Goal: Task Accomplishment & Management: Use online tool/utility

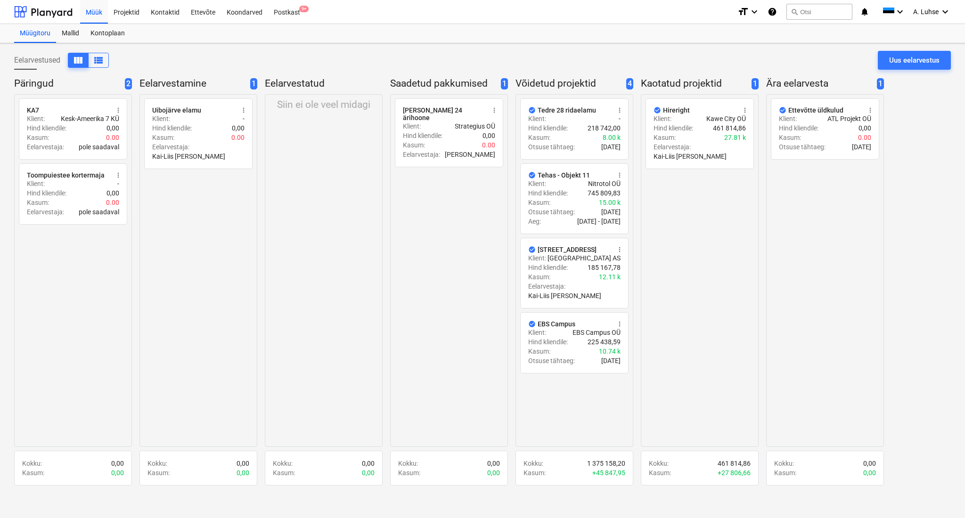
click at [443, 332] on div "radio_button_unchecked [PERSON_NAME] 24 ärihoone more_vert Klient : Strategius …" at bounding box center [449, 270] width 118 height 353
click at [275, 9] on div "Postkast 9+" at bounding box center [287, 12] width 38 height 24
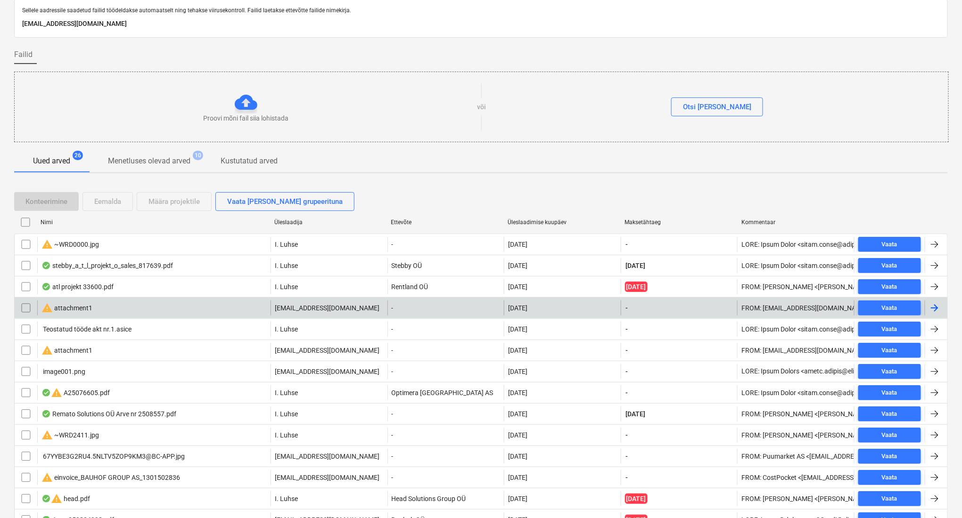
scroll to position [63, 0]
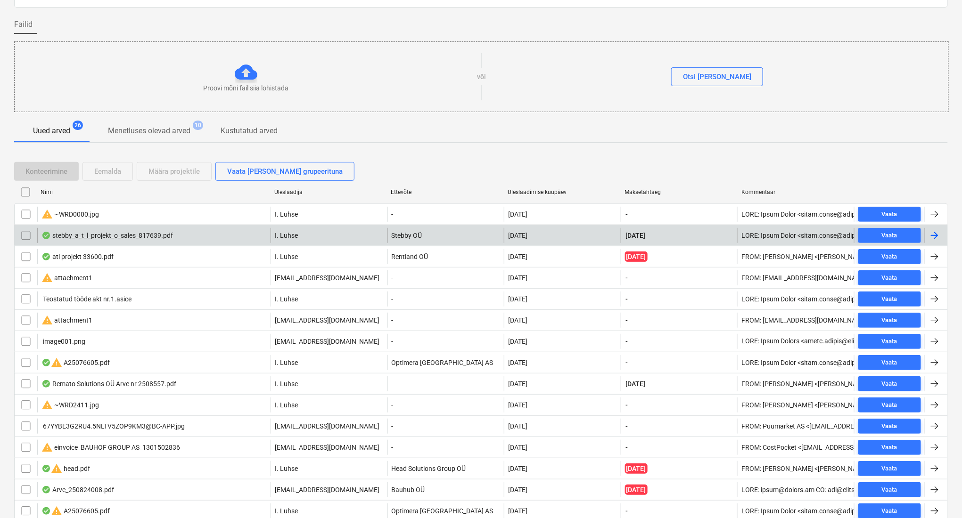
click at [212, 238] on div "stebby_a_t_l_projekt_o_sales_817639.pdf" at bounding box center [153, 235] width 233 height 15
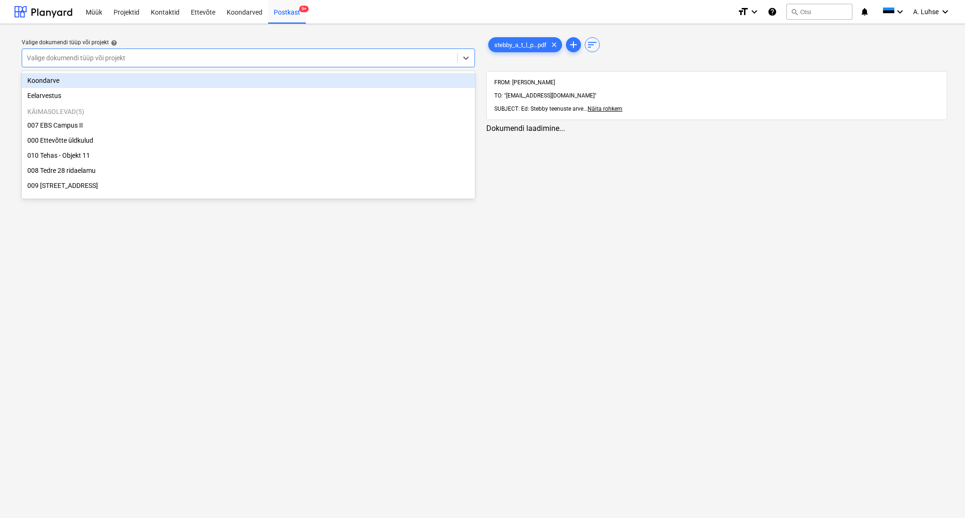
click at [184, 53] on div at bounding box center [240, 57] width 426 height 9
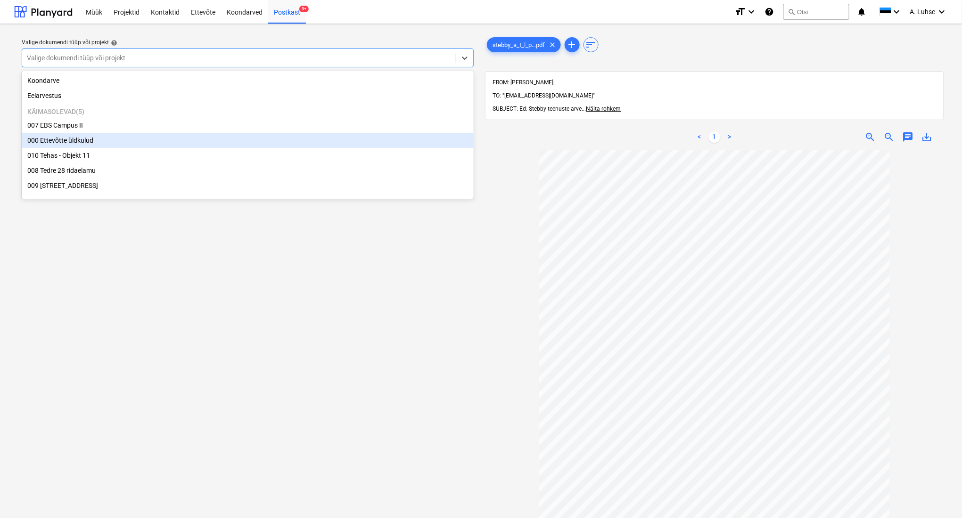
click at [181, 146] on div "000 Ettevõtte üldkulud" at bounding box center [248, 140] width 452 height 15
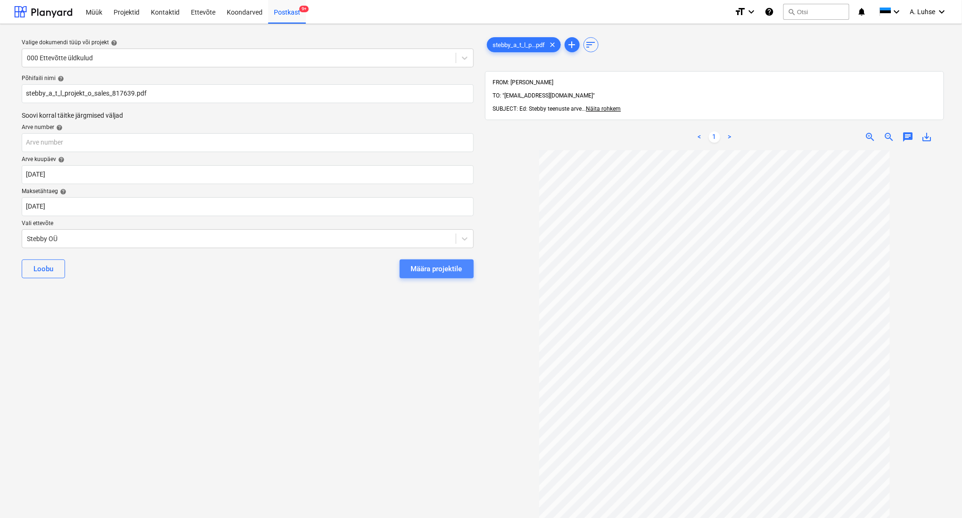
click at [421, 275] on button "Määra projektile" at bounding box center [437, 269] width 74 height 19
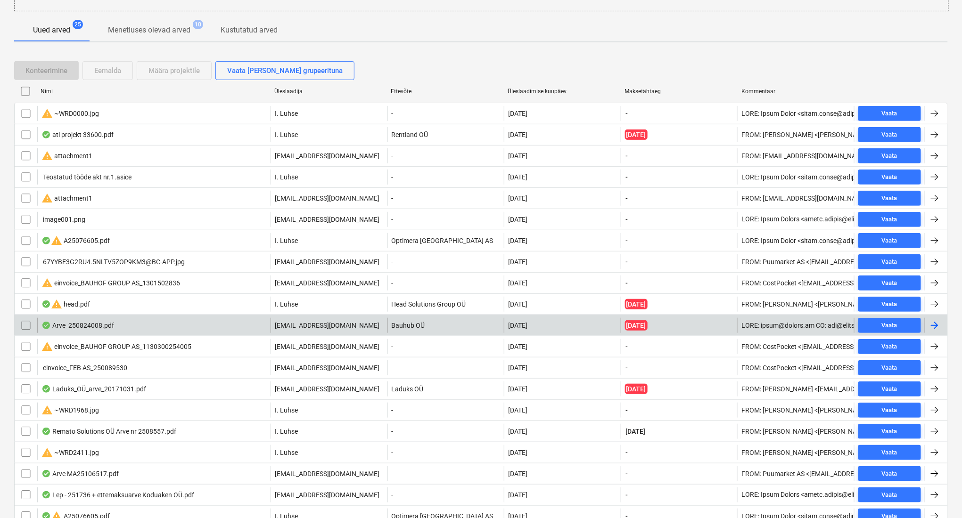
scroll to position [251, 0]
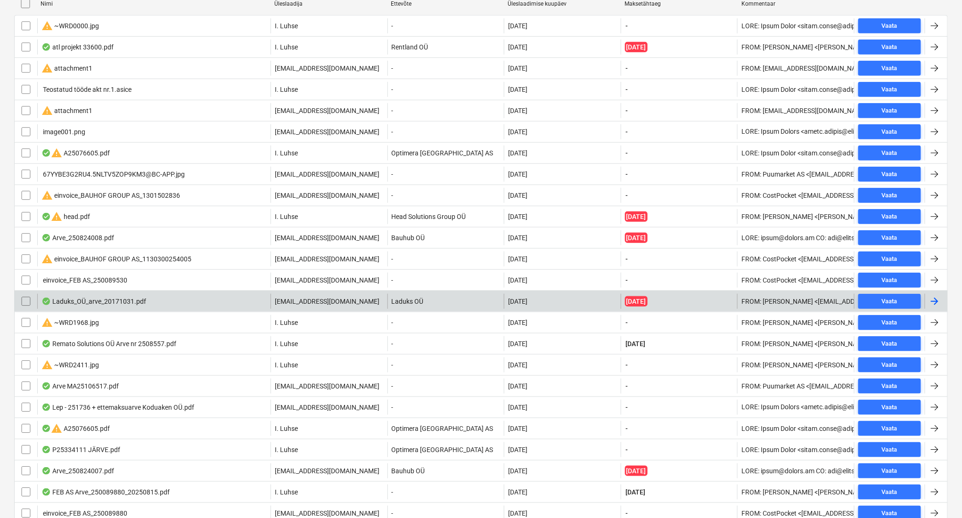
click at [212, 303] on div "Laduks_OÜ_arve_20171031.pdf" at bounding box center [153, 301] width 233 height 15
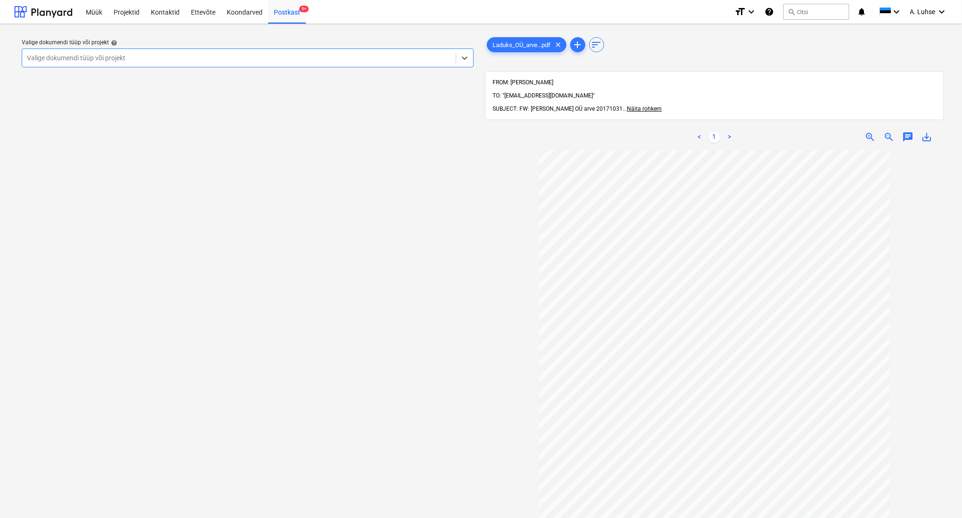
click at [244, 59] on div at bounding box center [239, 57] width 424 height 9
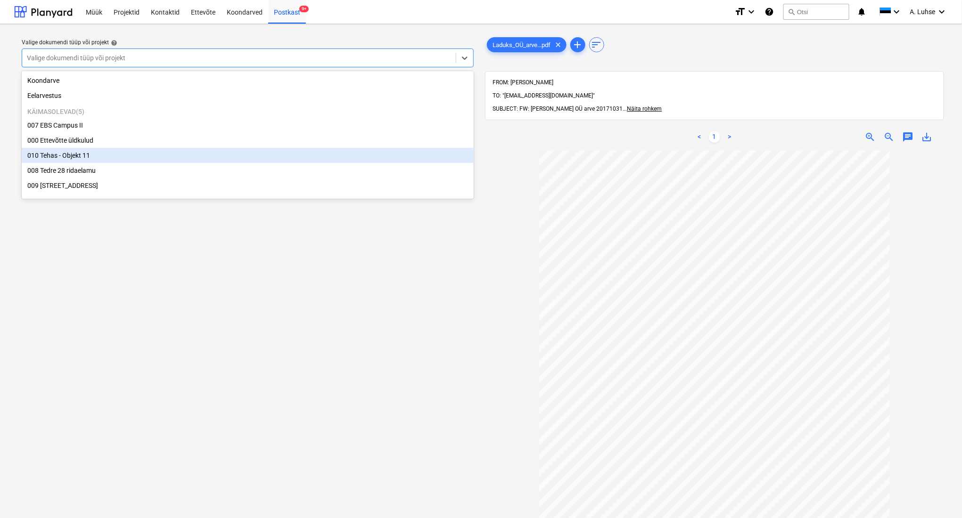
click at [182, 160] on div "010 Tehas - Objekt 11" at bounding box center [248, 155] width 452 height 15
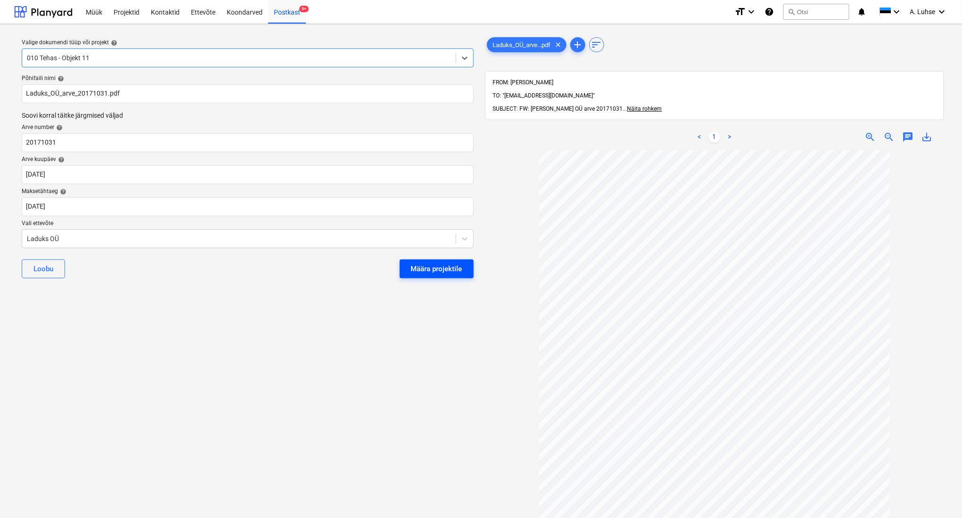
click at [443, 273] on div "Määra projektile" at bounding box center [436, 269] width 51 height 12
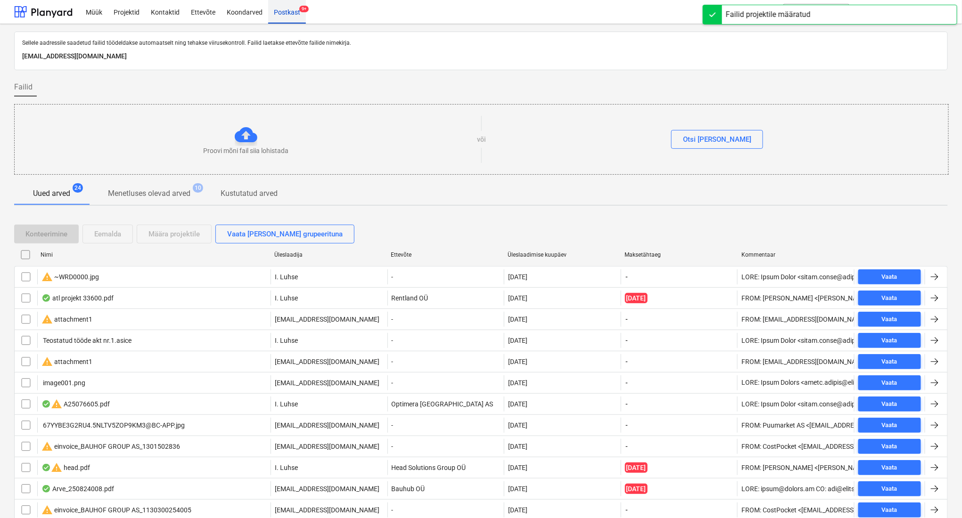
click at [287, 17] on div "Postkast 9+" at bounding box center [287, 12] width 38 height 24
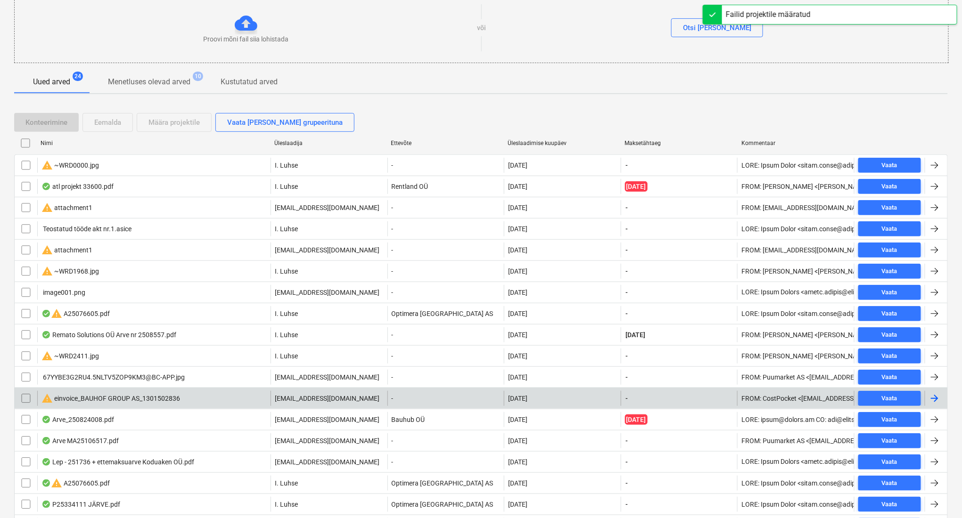
scroll to position [251, 0]
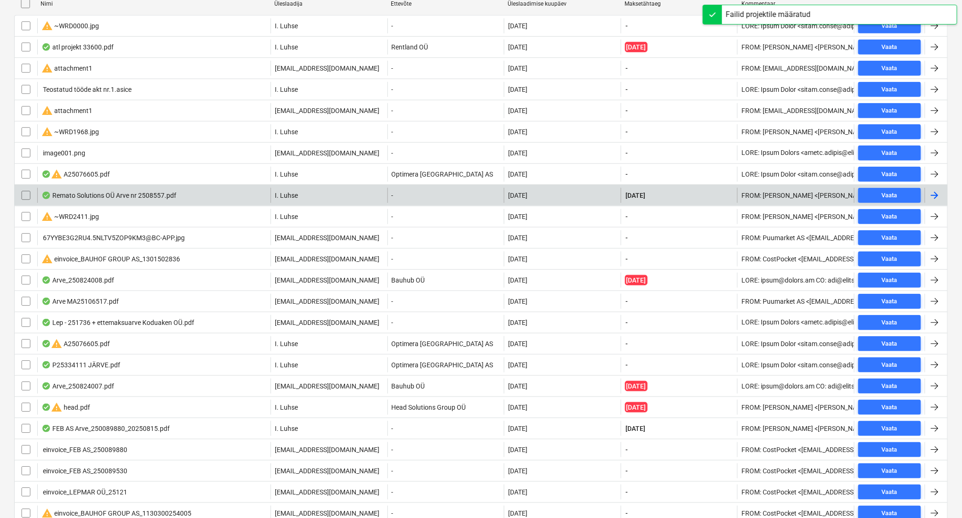
click at [176, 202] on div "Remato Solutions OÜ Arve nr 2508557.pdf" at bounding box center [153, 195] width 233 height 15
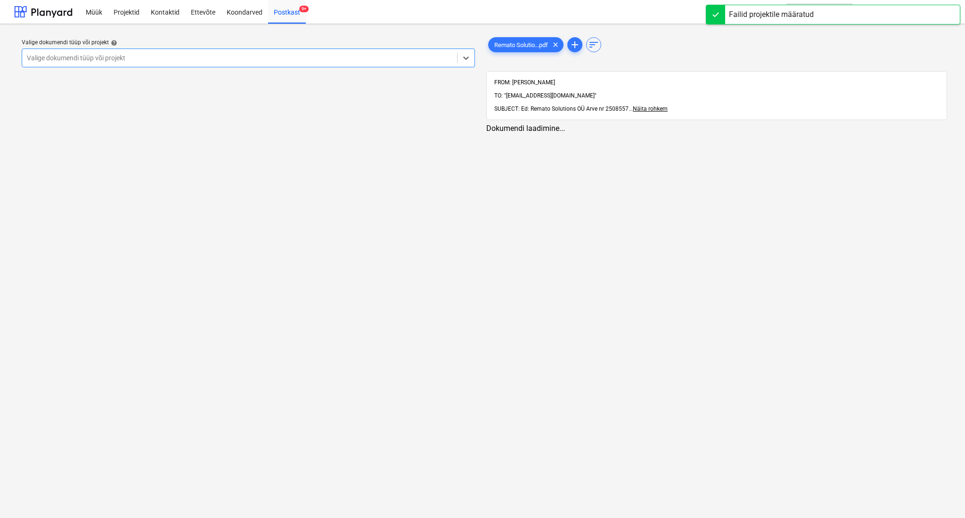
click at [150, 62] on div at bounding box center [240, 57] width 426 height 9
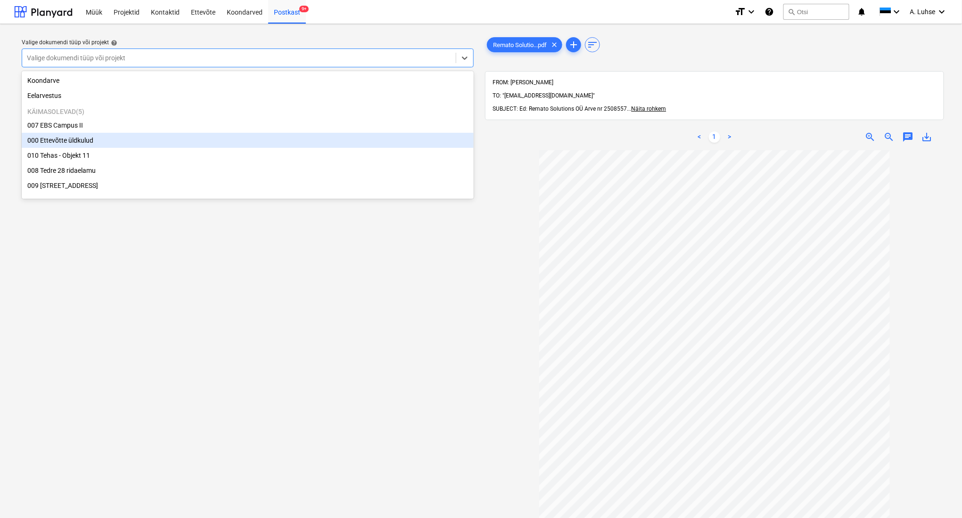
click at [170, 142] on div "000 Ettevõtte üldkulud" at bounding box center [248, 140] width 452 height 15
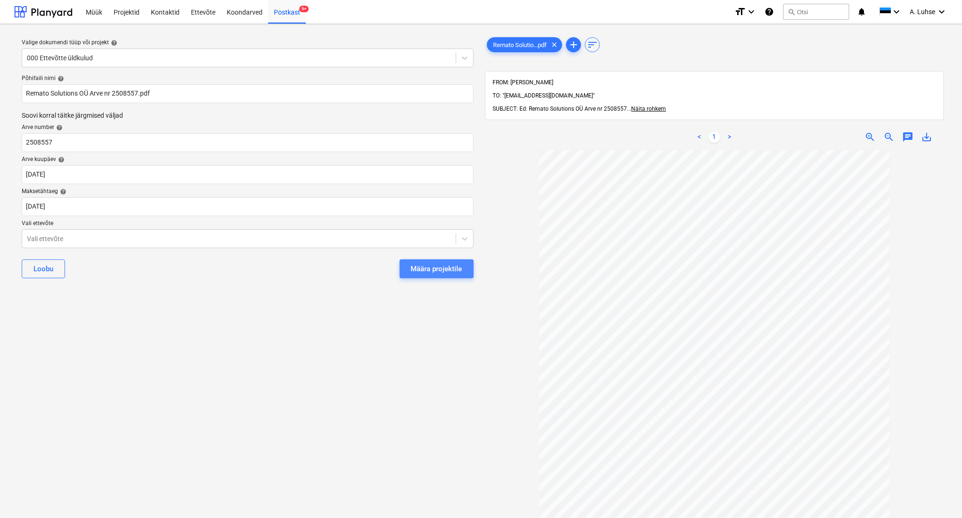
click at [434, 273] on div "Määra projektile" at bounding box center [436, 269] width 51 height 12
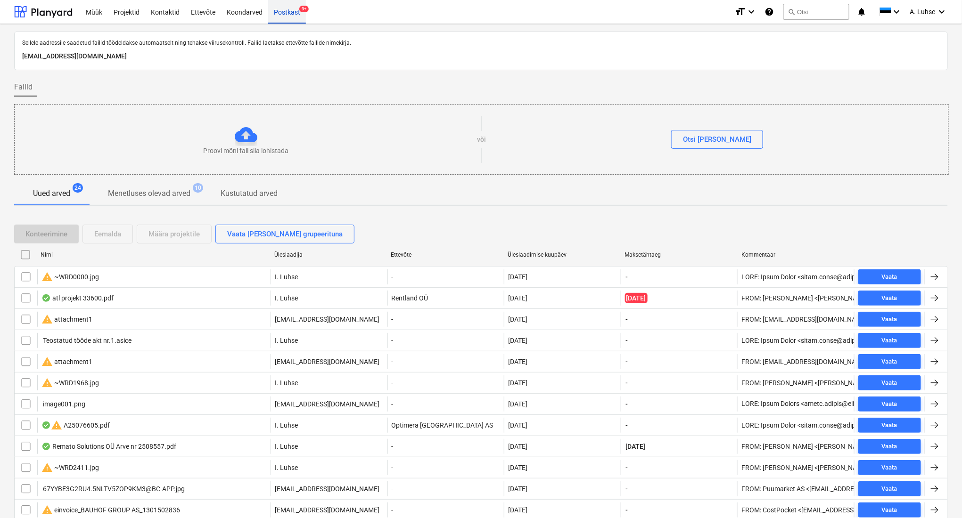
click at [282, 19] on div "Postkast 9+" at bounding box center [287, 12] width 38 height 24
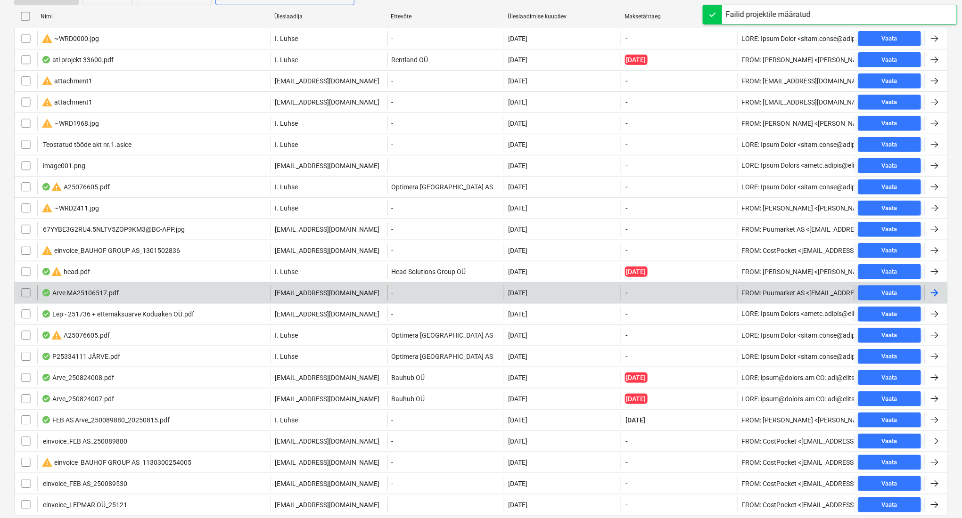
scroll to position [251, 0]
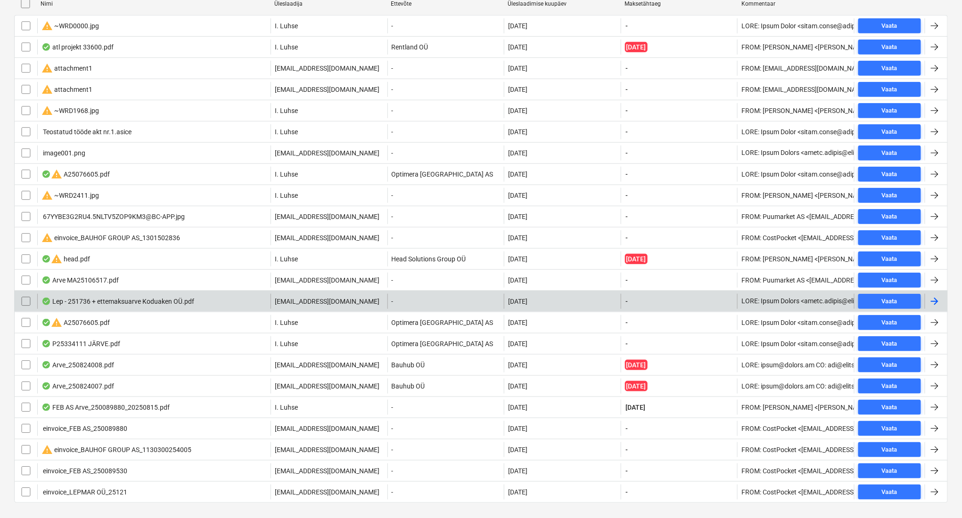
click at [191, 309] on div "Lep - 251736 + ettemaksuarve Koduaken OÜ.pdf" at bounding box center [153, 301] width 233 height 15
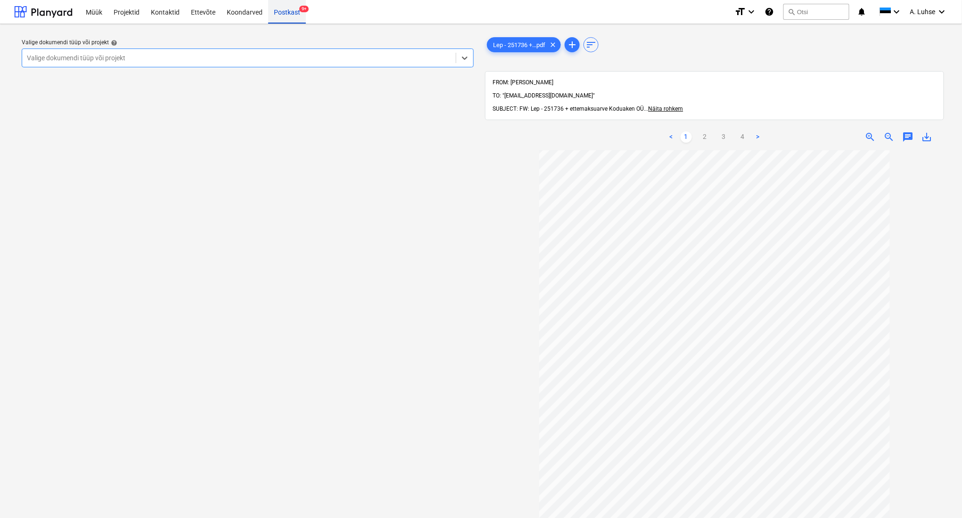
click at [281, 13] on div "Postkast 9+" at bounding box center [287, 12] width 38 height 24
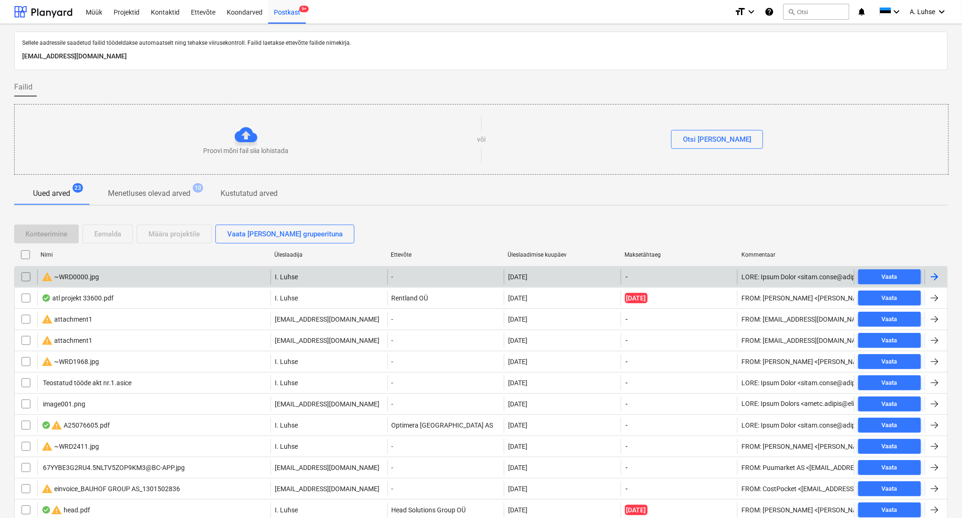
click at [27, 272] on input "checkbox" at bounding box center [25, 277] width 15 height 15
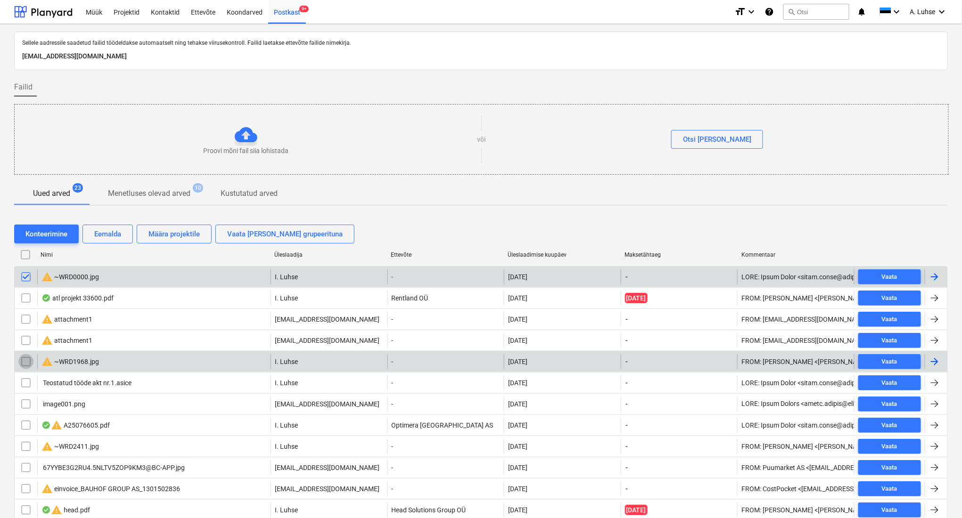
click at [23, 362] on input "checkbox" at bounding box center [25, 361] width 15 height 15
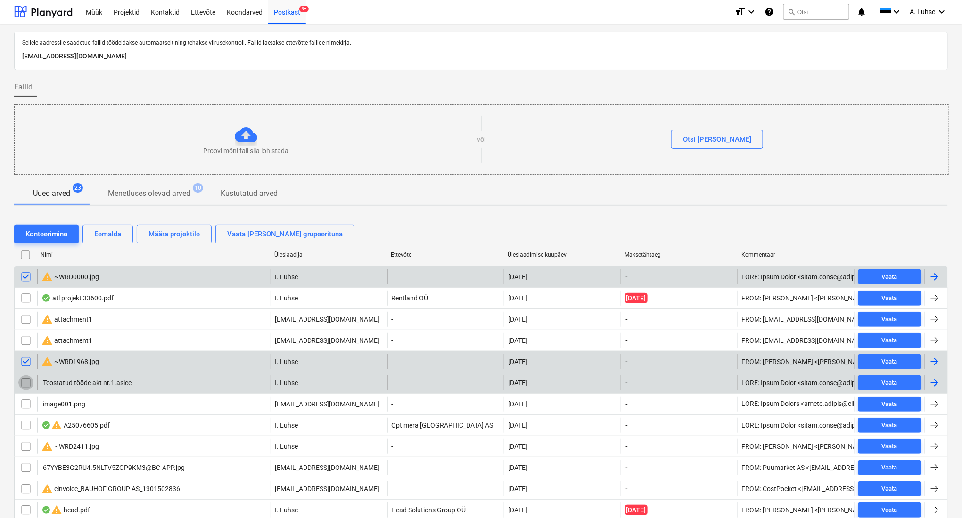
click at [27, 388] on input "checkbox" at bounding box center [25, 383] width 15 height 15
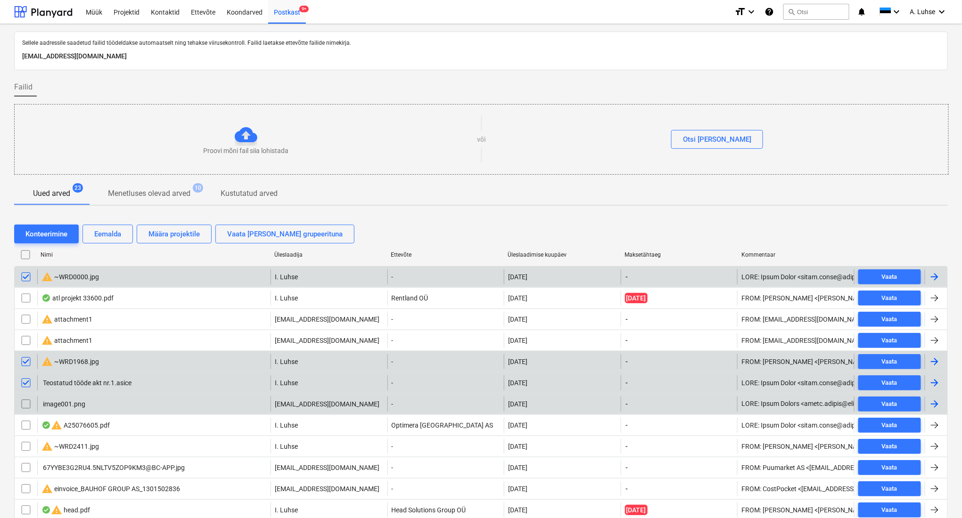
click at [28, 404] on input "checkbox" at bounding box center [25, 404] width 15 height 15
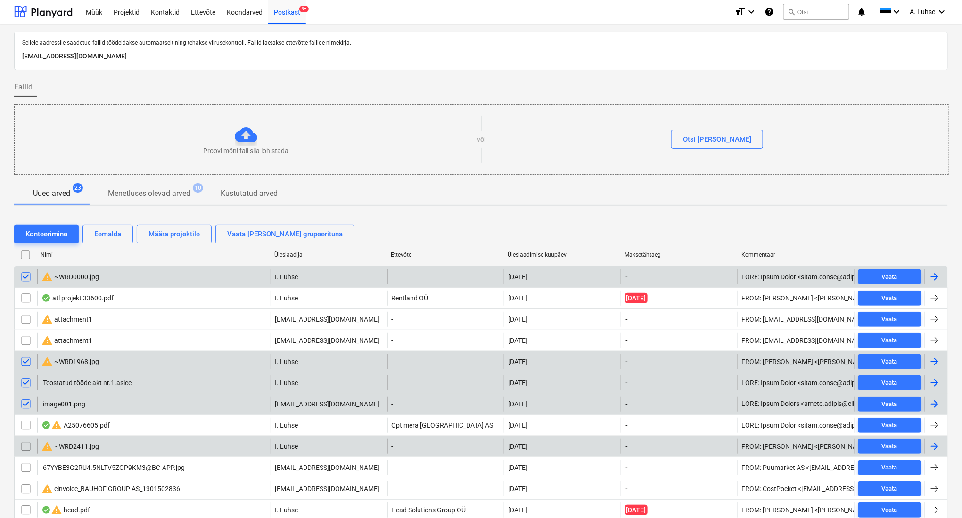
click at [23, 445] on input "checkbox" at bounding box center [25, 446] width 15 height 15
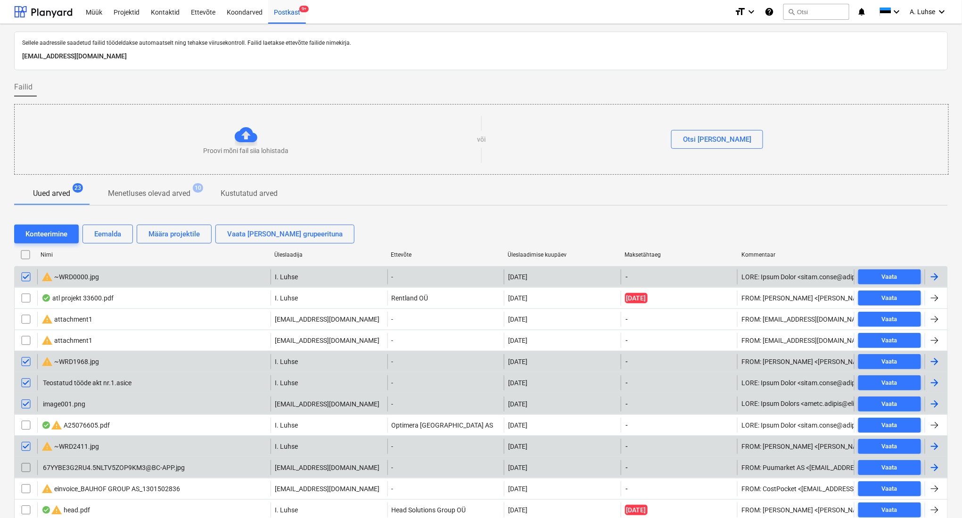
click at [22, 470] on input "checkbox" at bounding box center [25, 467] width 15 height 15
click at [108, 229] on div "Eemalda" at bounding box center [107, 234] width 27 height 12
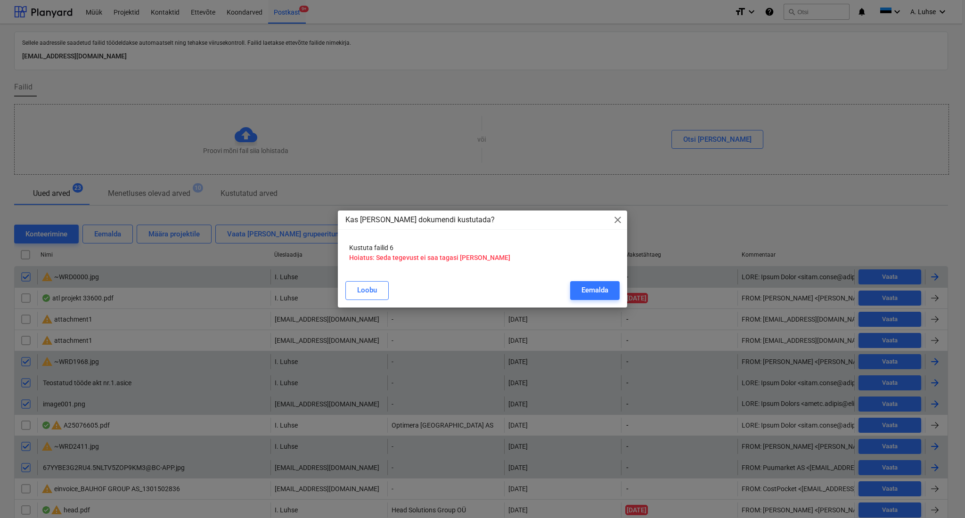
drag, startPoint x: 595, startPoint y: 287, endPoint x: 525, endPoint y: 270, distance: 71.9
click at [595, 288] on div "Eemalda" at bounding box center [595, 290] width 27 height 12
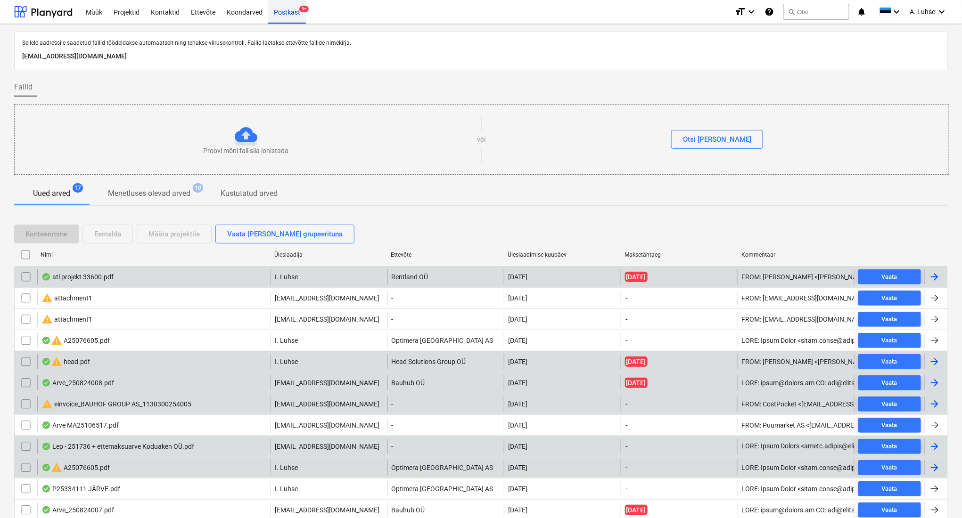
click at [278, 18] on div "Postkast 9+" at bounding box center [287, 12] width 38 height 24
click at [126, 8] on div "Projektid" at bounding box center [126, 12] width 37 height 24
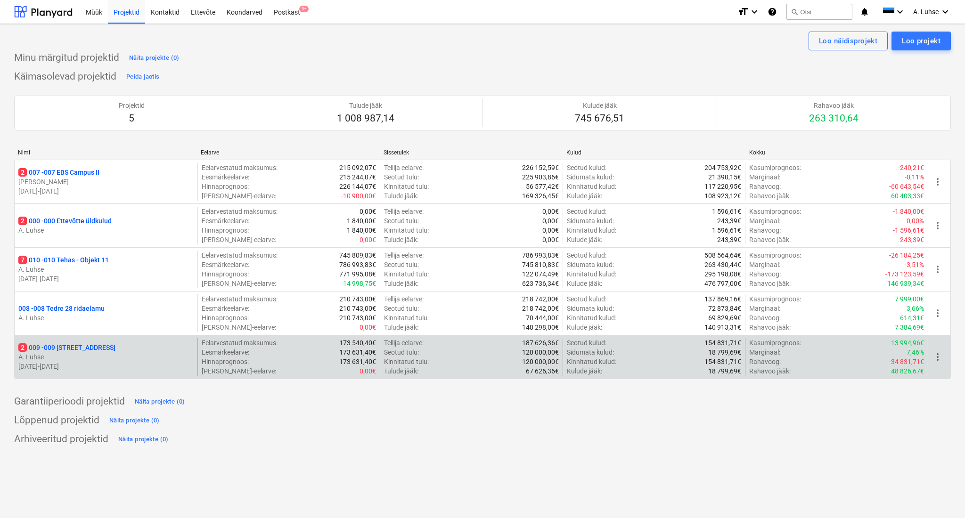
click at [97, 346] on p "2 009 - 009 [GEOGRAPHIC_DATA] mnt 15" at bounding box center [66, 347] width 97 height 9
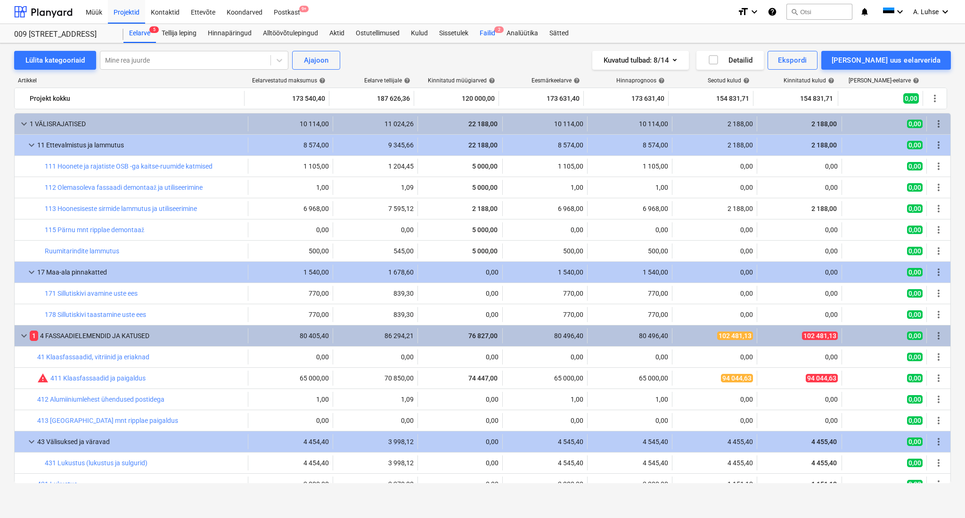
click at [483, 34] on div "Failid 2" at bounding box center [487, 33] width 27 height 19
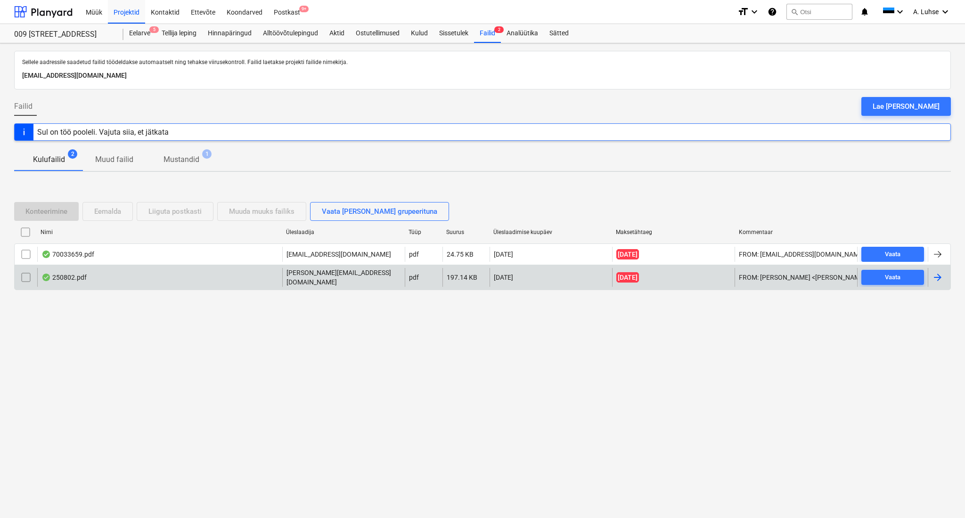
click at [214, 279] on div "250802.pdf" at bounding box center [159, 277] width 245 height 19
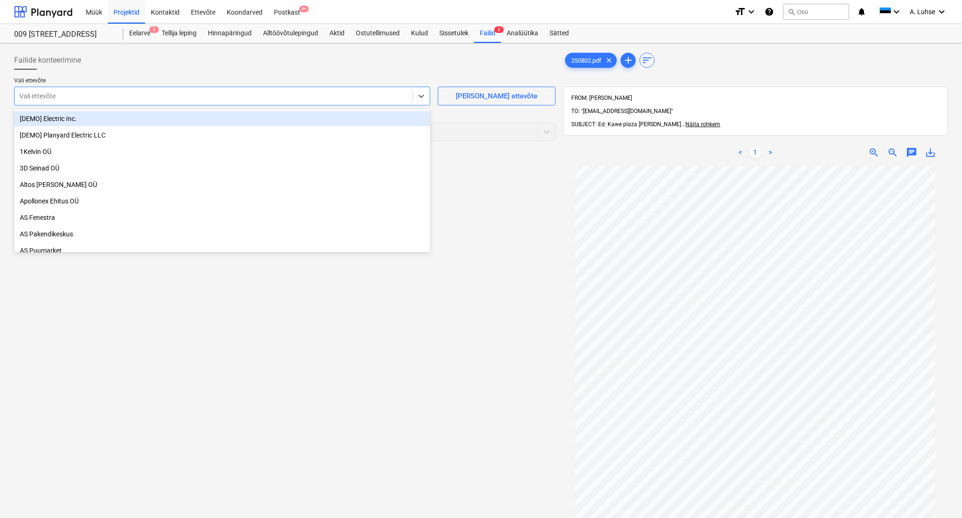
click at [223, 102] on div "Vali ettevõte" at bounding box center [214, 96] width 398 height 13
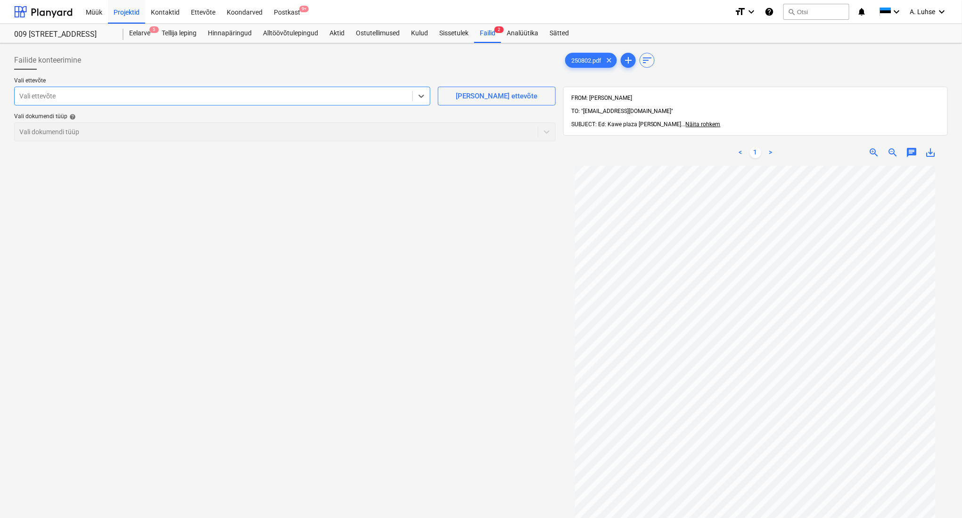
click at [220, 101] on div "Vali ettevõte" at bounding box center [214, 96] width 398 height 13
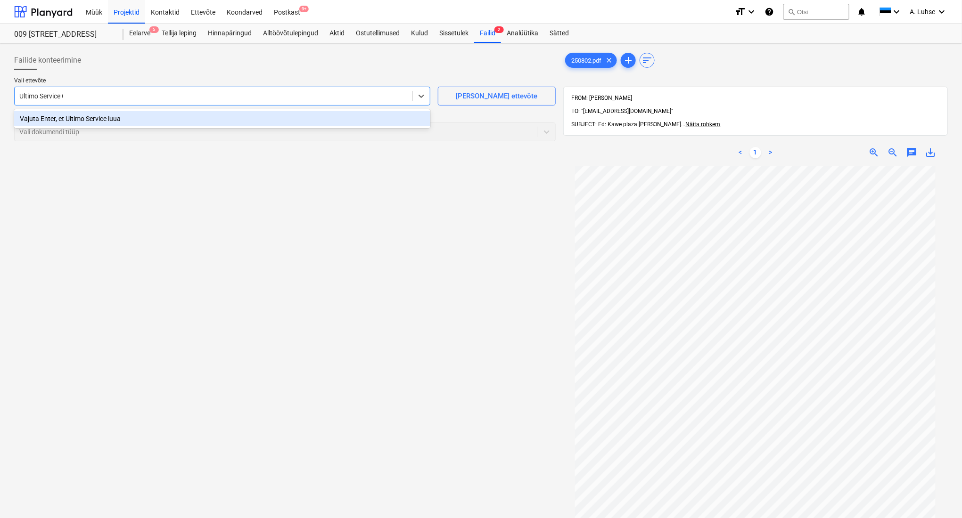
type input "Ultimo Service OÜ"
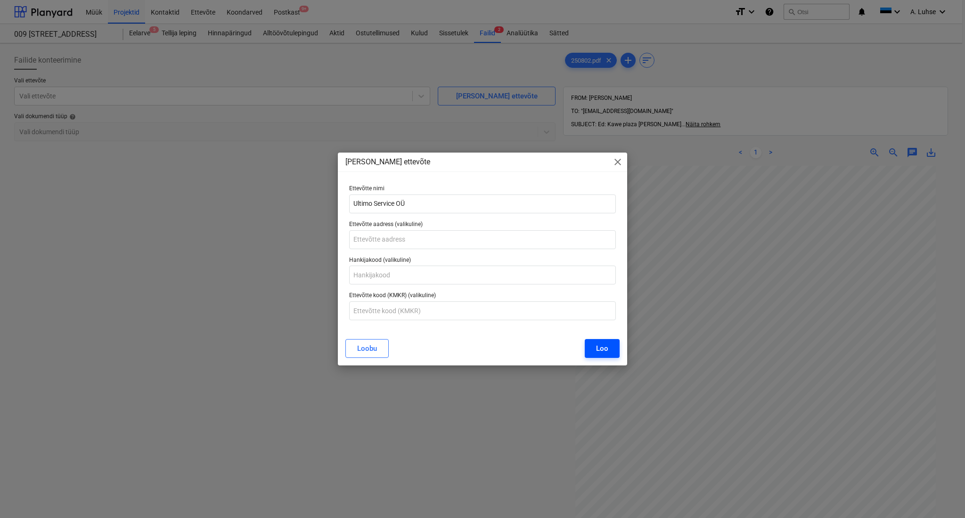
click at [599, 356] on button "Loo" at bounding box center [602, 348] width 35 height 19
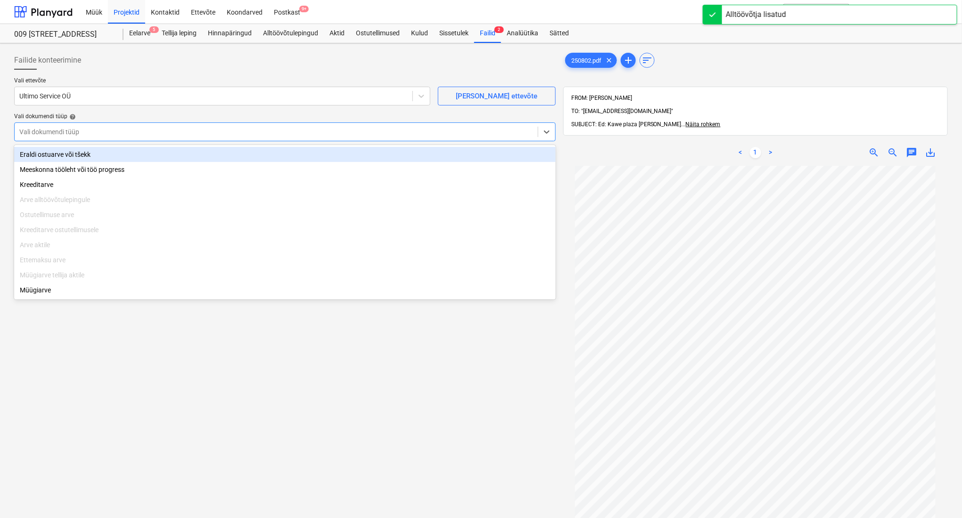
click at [486, 126] on div "Vali dokumendi tüüp" at bounding box center [276, 131] width 523 height 13
click at [428, 153] on div "Eraldi ostuarve või tšekk" at bounding box center [285, 154] width 542 height 15
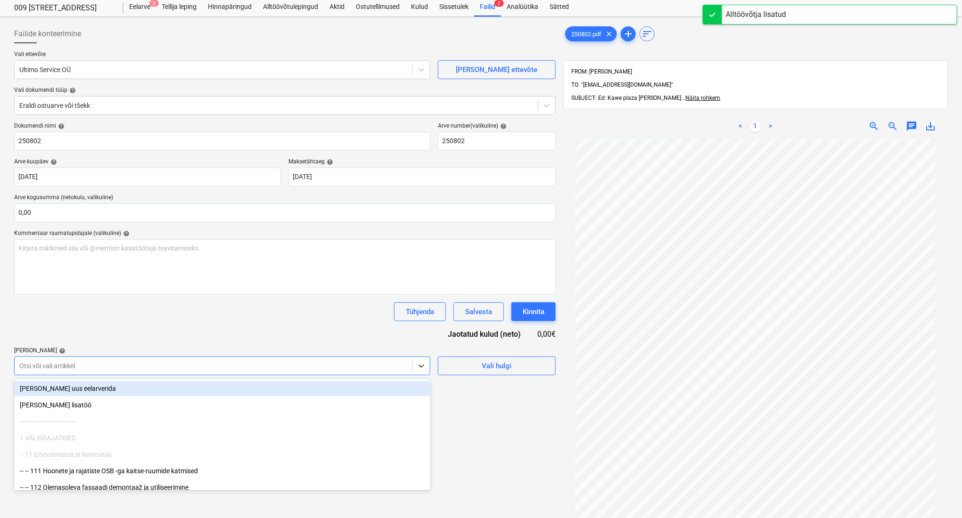
click at [234, 390] on body "Müük Projektid Kontaktid Ettevõte Koondarved Postkast 9+ format_size keyboard_a…" at bounding box center [481, 233] width 962 height 518
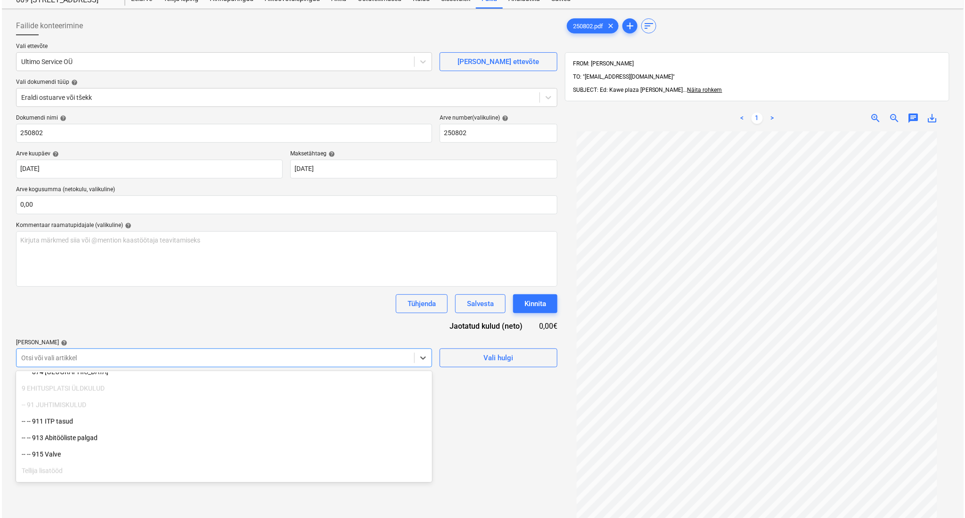
scroll to position [831, 0]
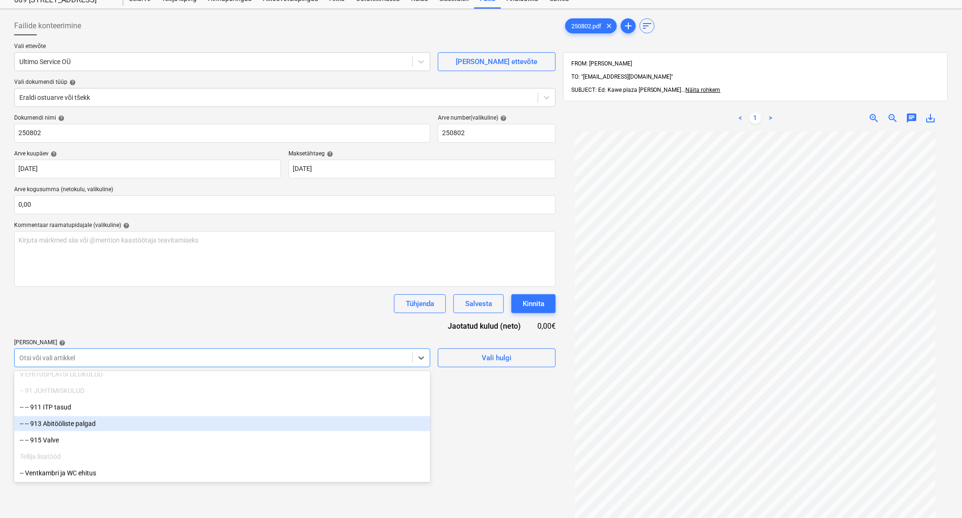
click at [475, 434] on div "Failide konteerimine Vali ettevõte Ultimo Service OÜ [PERSON_NAME] uus ettevõte…" at bounding box center [284, 320] width 549 height 615
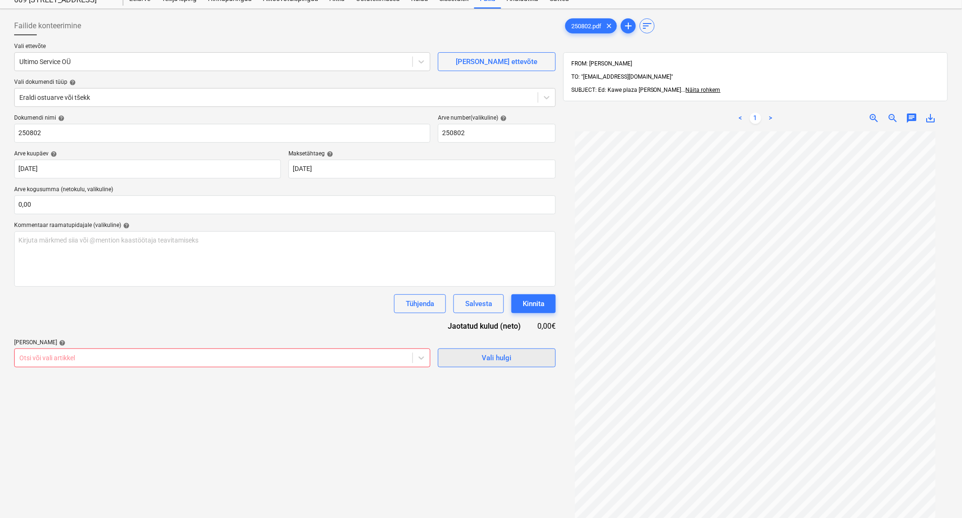
click at [482, 362] on div "Vali hulgi" at bounding box center [497, 358] width 30 height 12
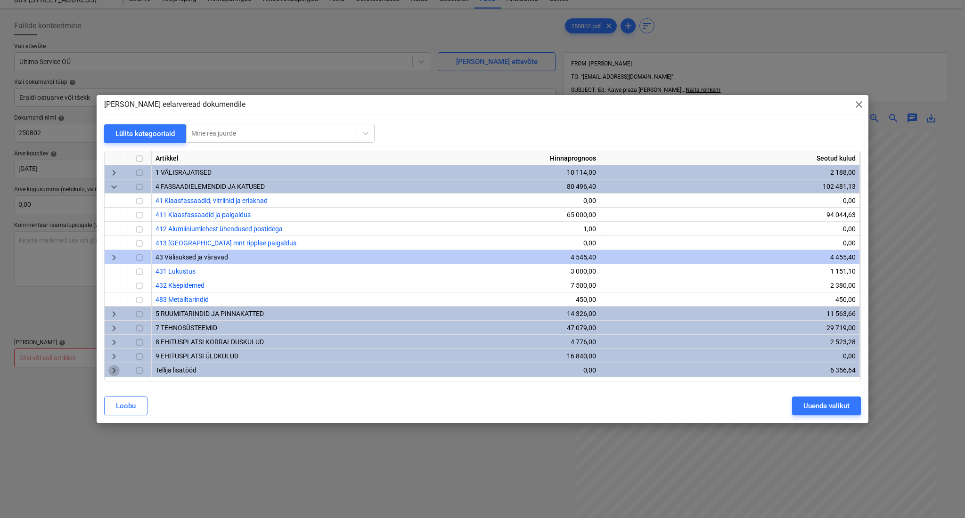
click at [108, 372] on span "keyboard_arrow_right" at bounding box center [113, 370] width 11 height 11
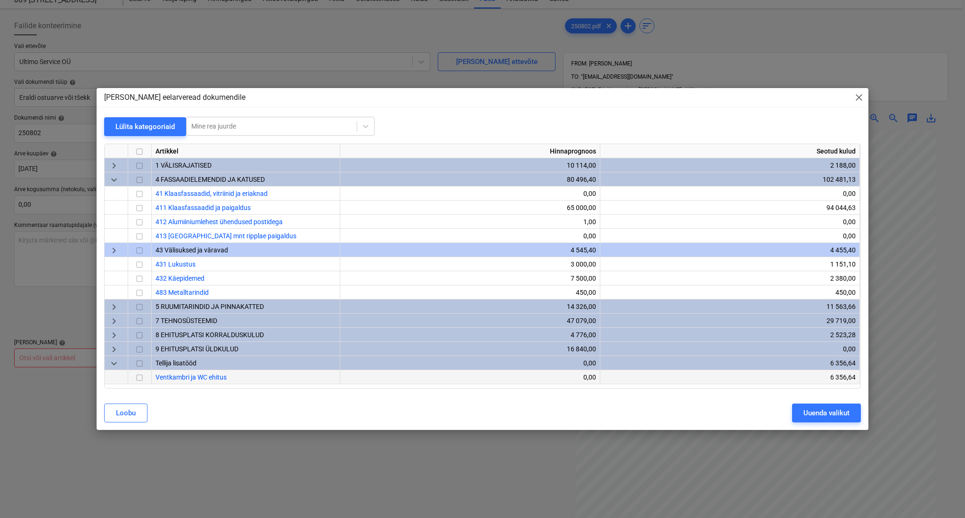
click at [138, 379] on input "checkbox" at bounding box center [139, 377] width 11 height 11
click at [814, 413] on div "Uuenda valikut" at bounding box center [827, 413] width 46 height 12
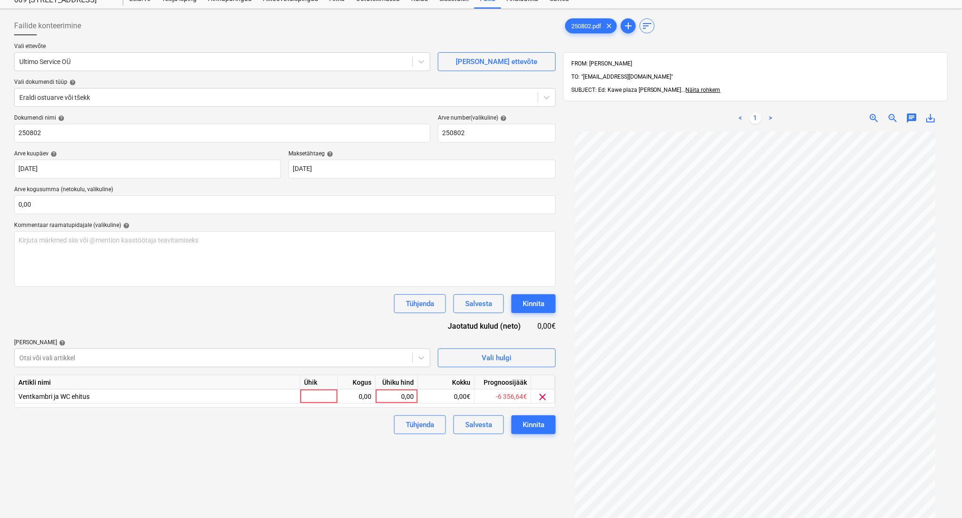
click at [322, 388] on div "Ühik" at bounding box center [319, 383] width 38 height 14
click at [320, 396] on div at bounding box center [319, 397] width 38 height 14
type input "kompl"
type input "1100"
drag, startPoint x: 538, startPoint y: 431, endPoint x: 367, endPoint y: 459, distance: 172.9
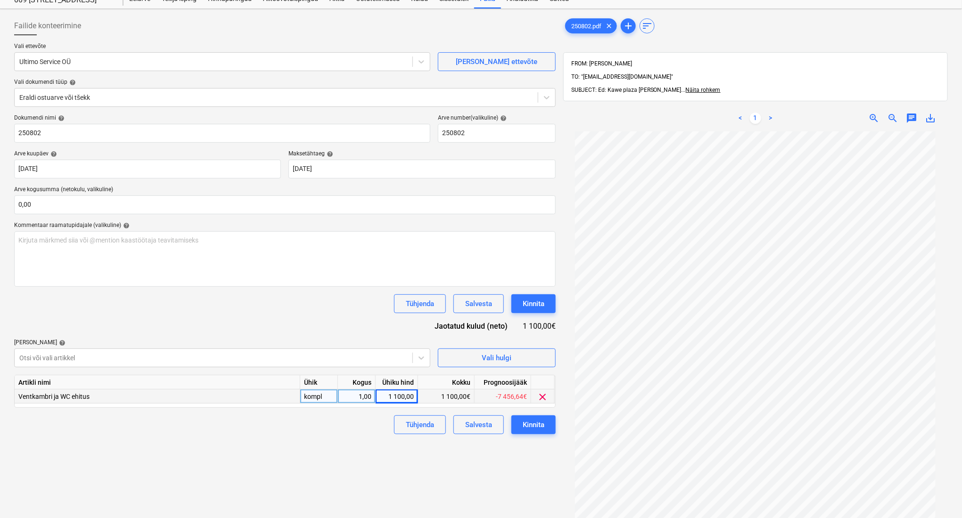
click at [391, 465] on div "Failide konteerimine Vali ettevõte Ultimo Service OÜ [PERSON_NAME] uus ettevõte…" at bounding box center [284, 320] width 549 height 615
click at [243, 394] on div "Ventkambri ja WC ehitus" at bounding box center [158, 397] width 286 height 14
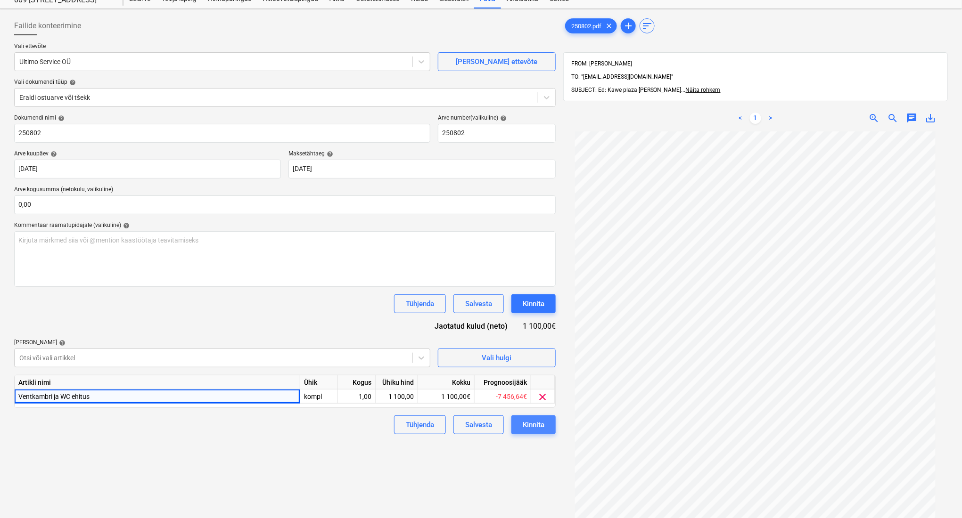
click at [529, 426] on div "Kinnita" at bounding box center [534, 425] width 22 height 12
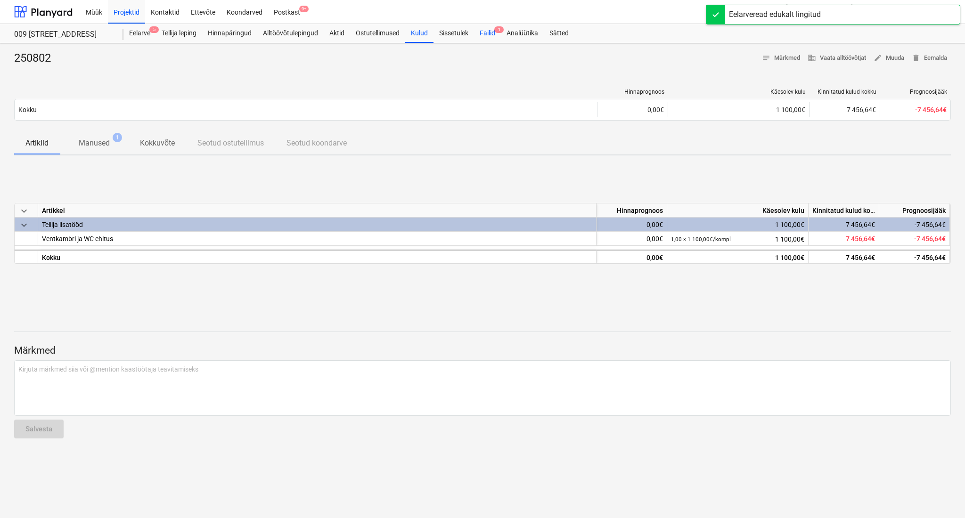
click at [486, 32] on div "Failid 1" at bounding box center [487, 33] width 27 height 19
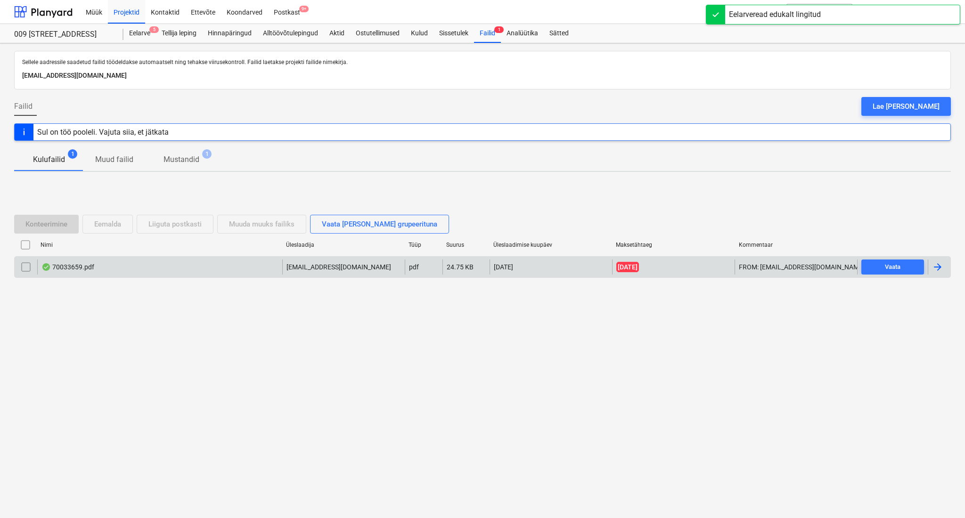
click at [197, 268] on div "70033659.pdf" at bounding box center [159, 267] width 245 height 15
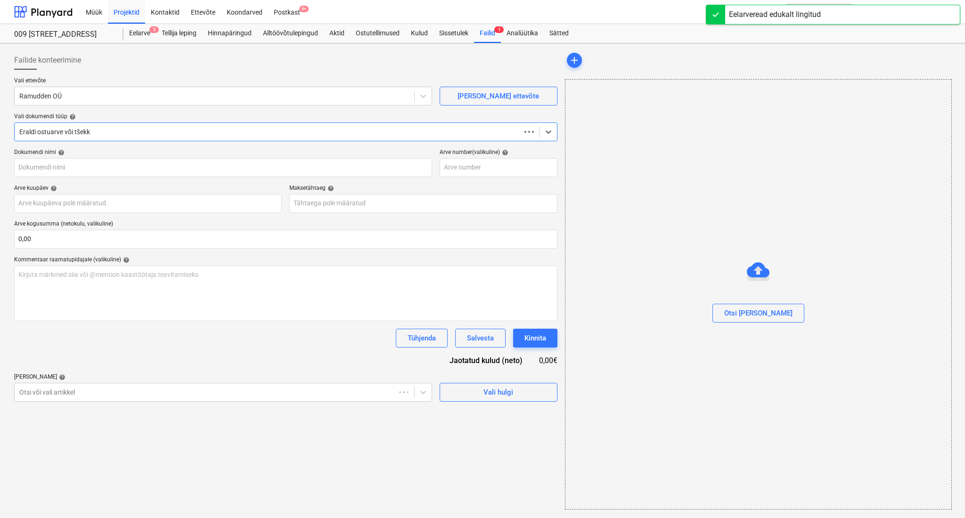
type input "70033659"
type input "[DATE]"
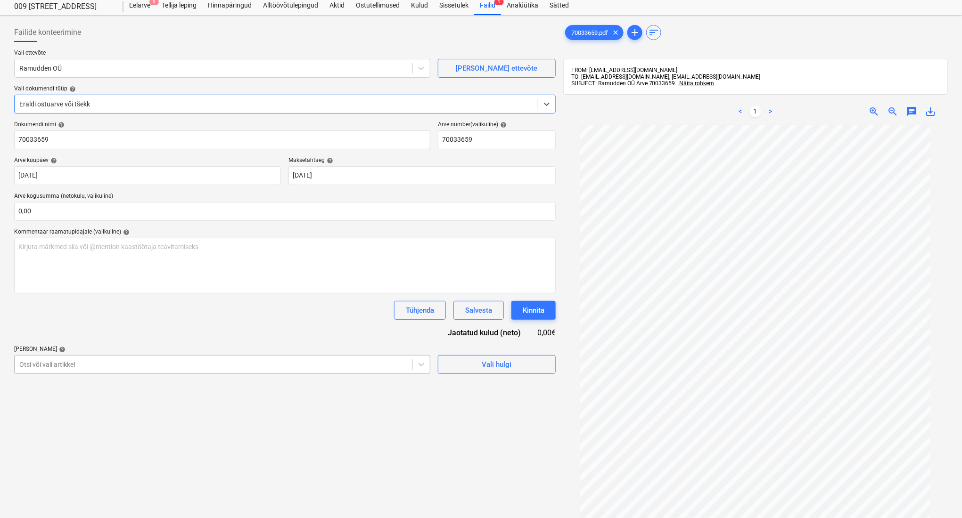
click at [250, 392] on body "Müük Projektid Kontaktid Ettevõte Koondarved Postkast 9+ format_size keyboard_a…" at bounding box center [481, 231] width 962 height 518
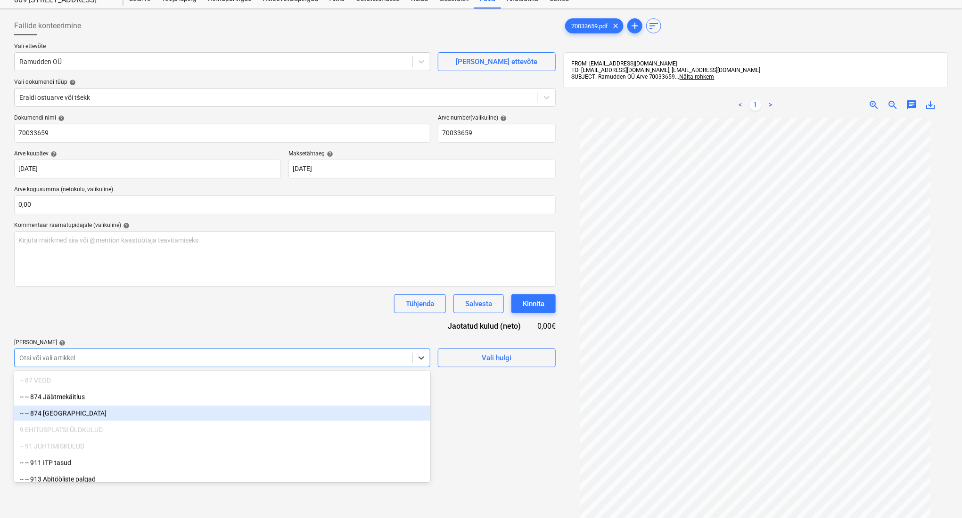
scroll to position [754, 0]
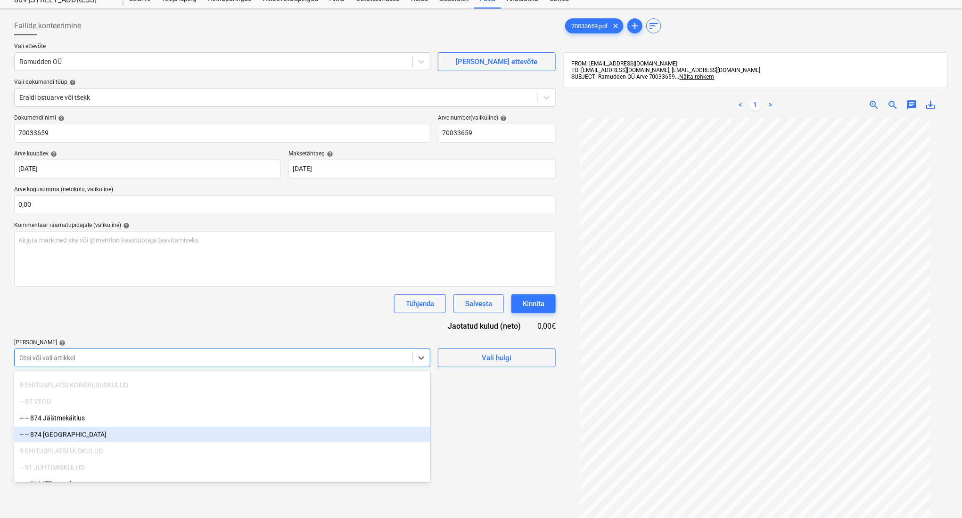
click at [214, 434] on div "-- -- 874 [GEOGRAPHIC_DATA]" at bounding box center [222, 434] width 416 height 15
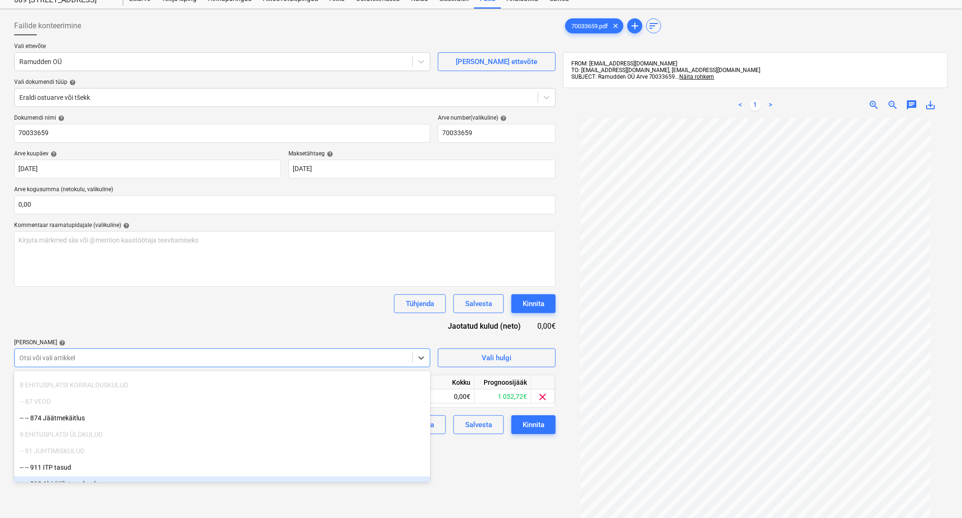
click at [503, 479] on div "Failide konteerimine Vali ettevõte Ramudden OÜ [PERSON_NAME] uus ettevõte Vali …" at bounding box center [284, 313] width 549 height 601
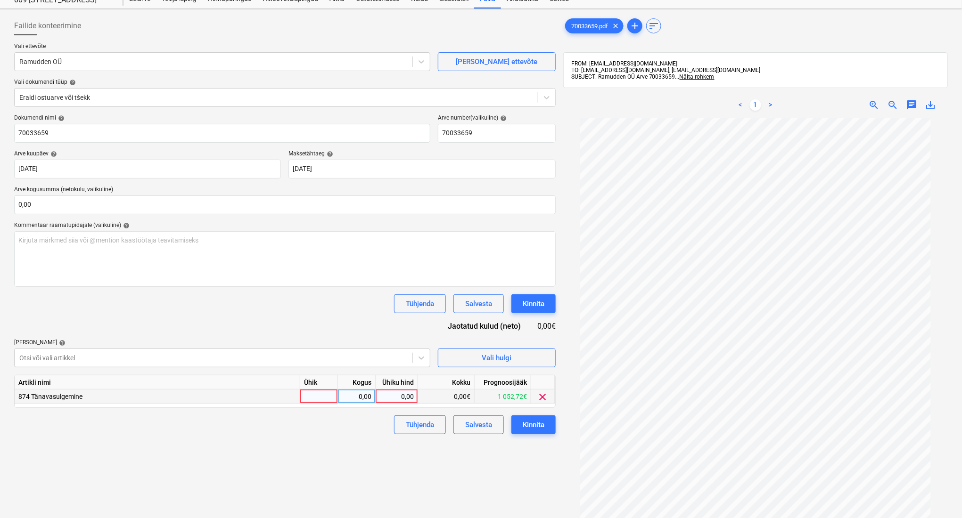
click at [315, 398] on div at bounding box center [319, 397] width 38 height 14
type input "kompl"
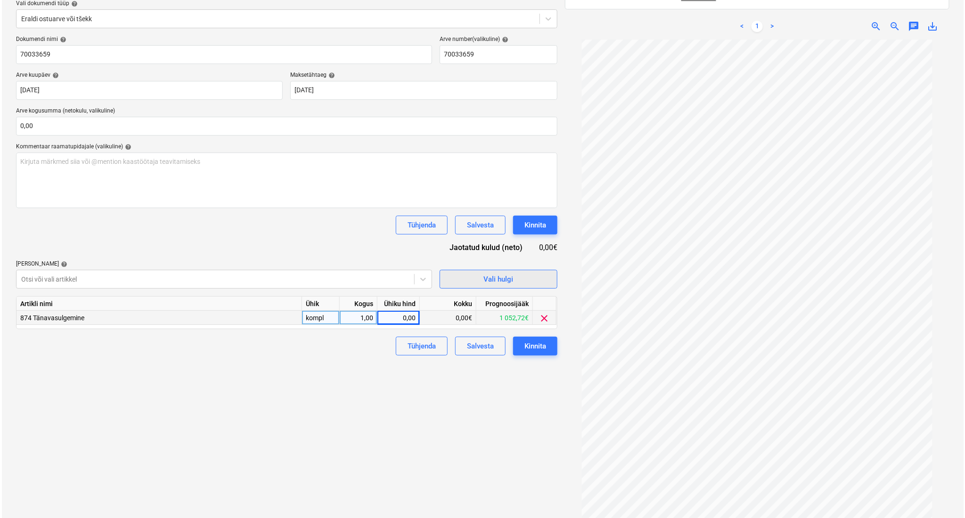
scroll to position [135, 0]
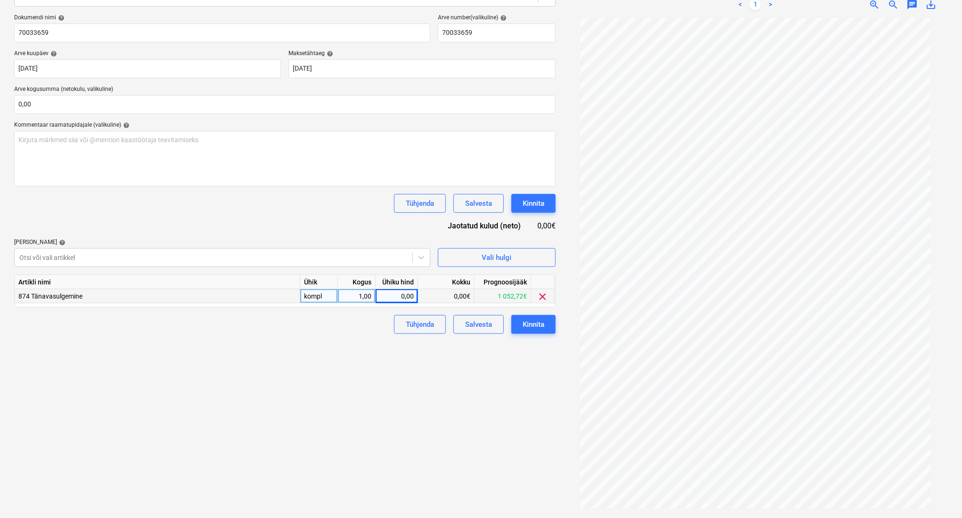
click at [405, 296] on div "0,00" at bounding box center [396, 296] width 34 height 14
type input "290,2"
click at [537, 329] on div "Kinnita" at bounding box center [534, 325] width 22 height 12
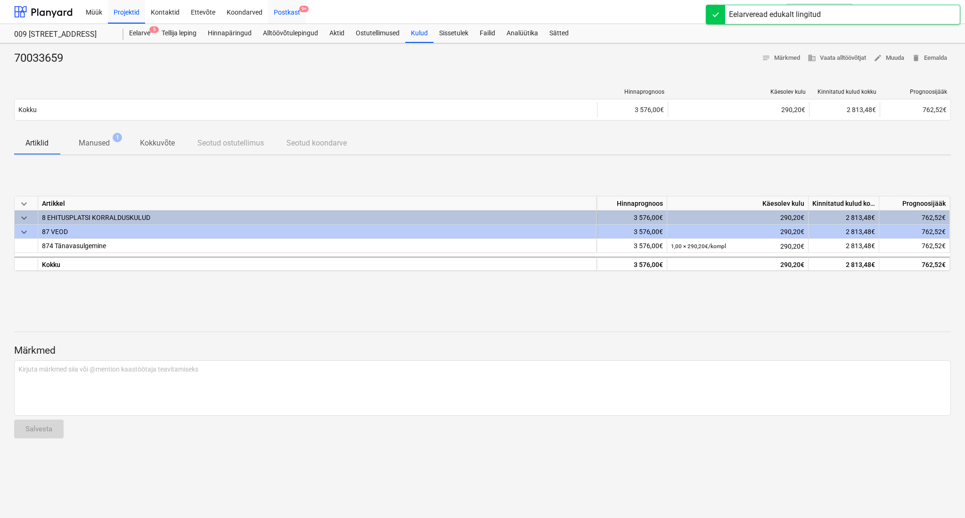
click at [285, 9] on div "Postkast 9+" at bounding box center [287, 12] width 38 height 24
